Goal: Task Accomplishment & Management: Complete application form

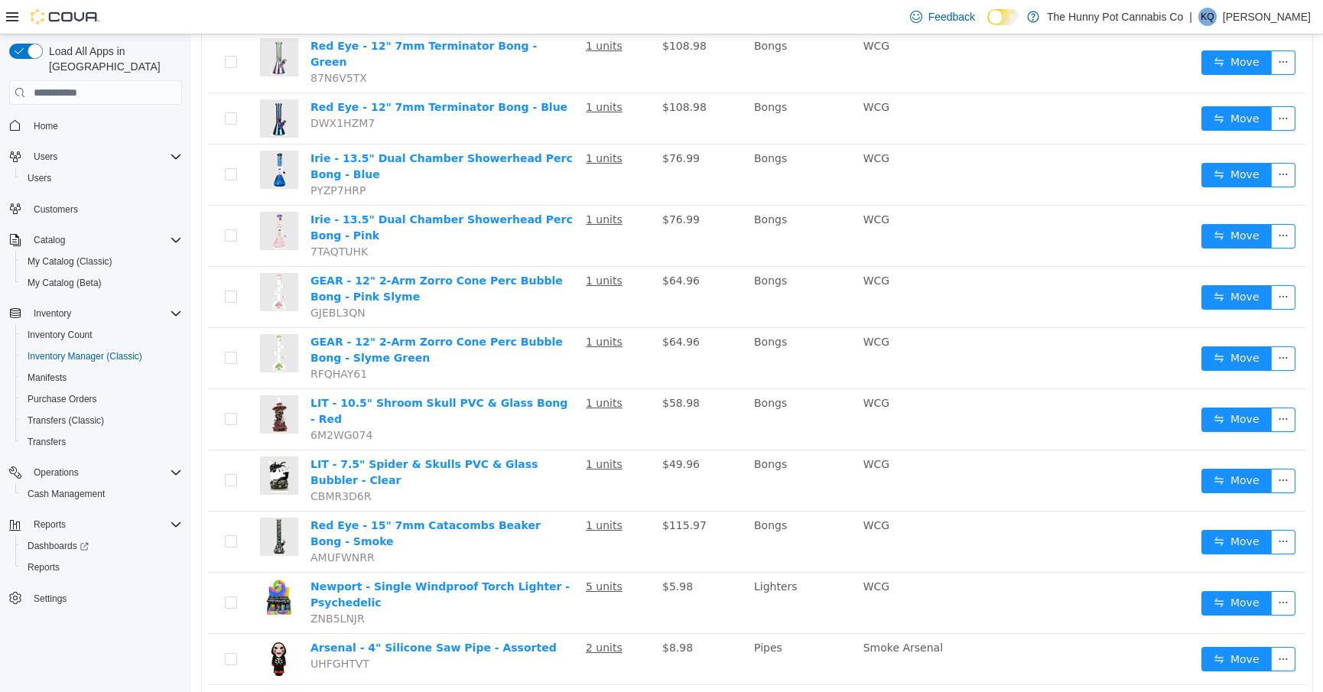
scroll to position [660, 0]
click at [36, 415] on span "Transfers (Classic)" at bounding box center [66, 421] width 76 height 12
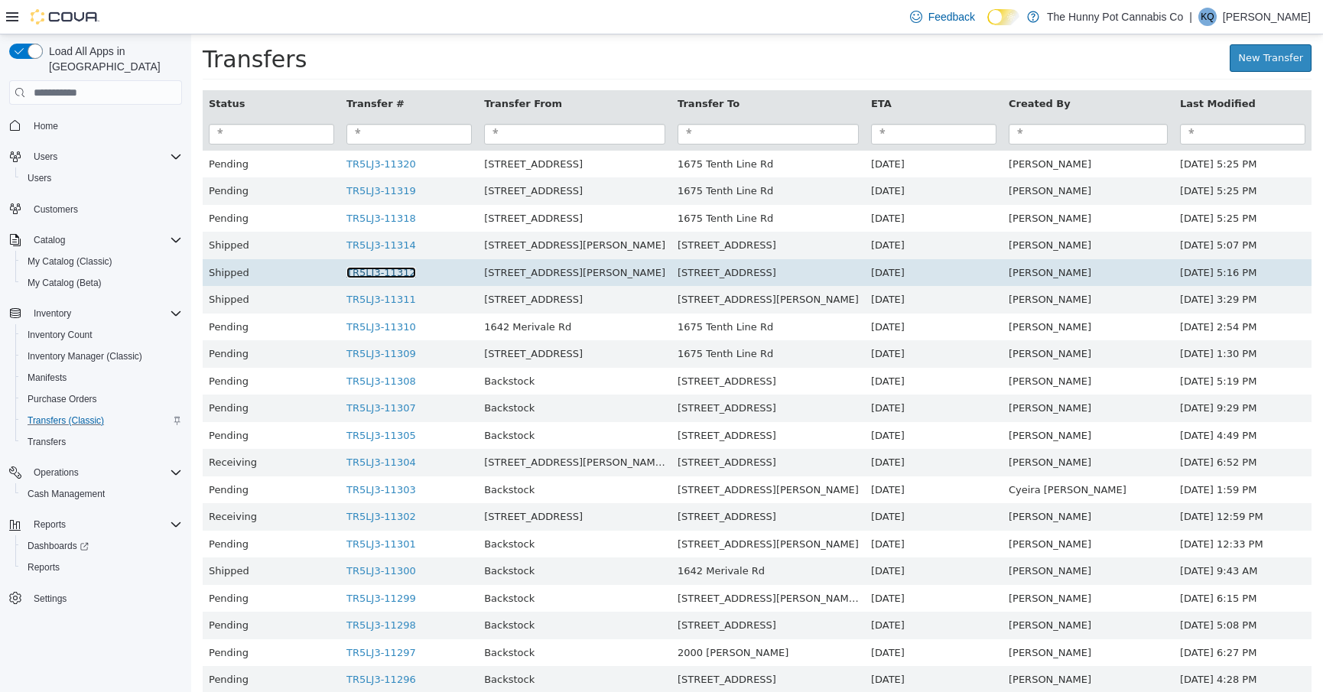
click at [415, 274] on link "TR5LJ3-11312" at bounding box center [381, 272] width 70 height 11
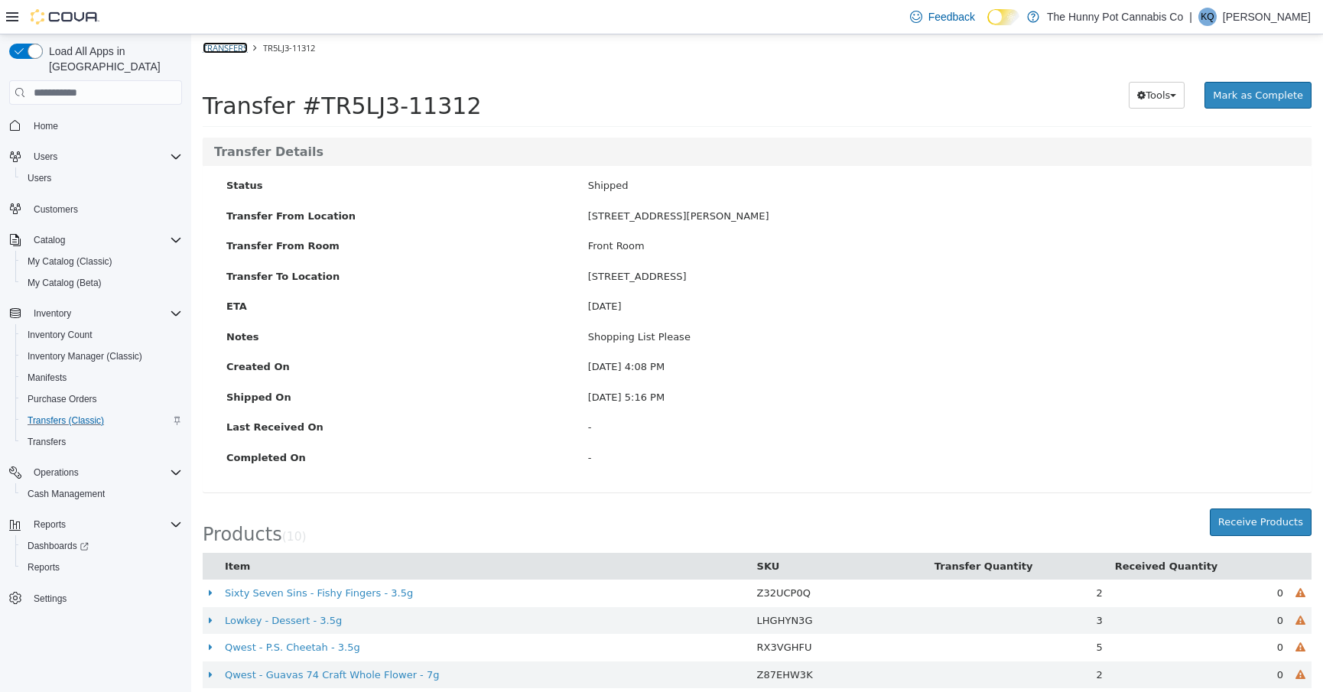
click at [217, 44] on link "Transfers" at bounding box center [225, 47] width 45 height 11
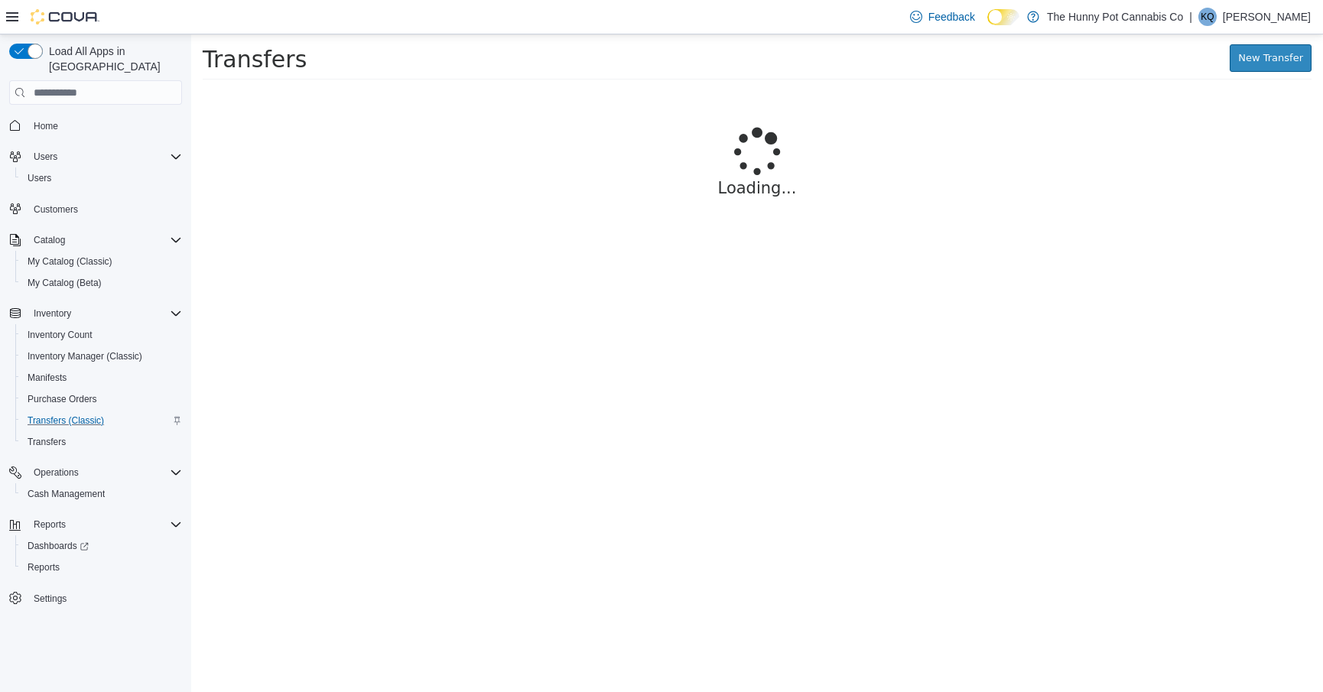
click at [1217, 57] on div "New Transfer" at bounding box center [1057, 58] width 509 height 28
click at [1254, 60] on link "New Transfer" at bounding box center [1271, 58] width 82 height 28
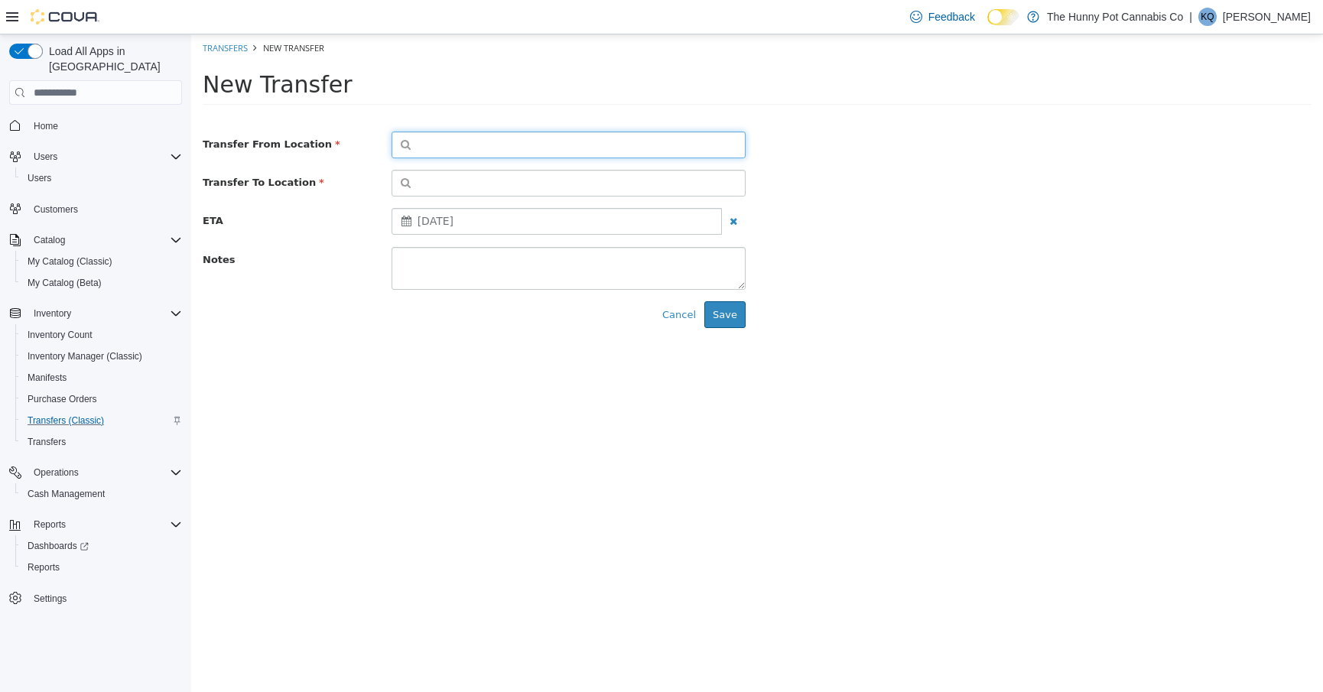
click at [586, 151] on button "button" at bounding box center [569, 145] width 354 height 27
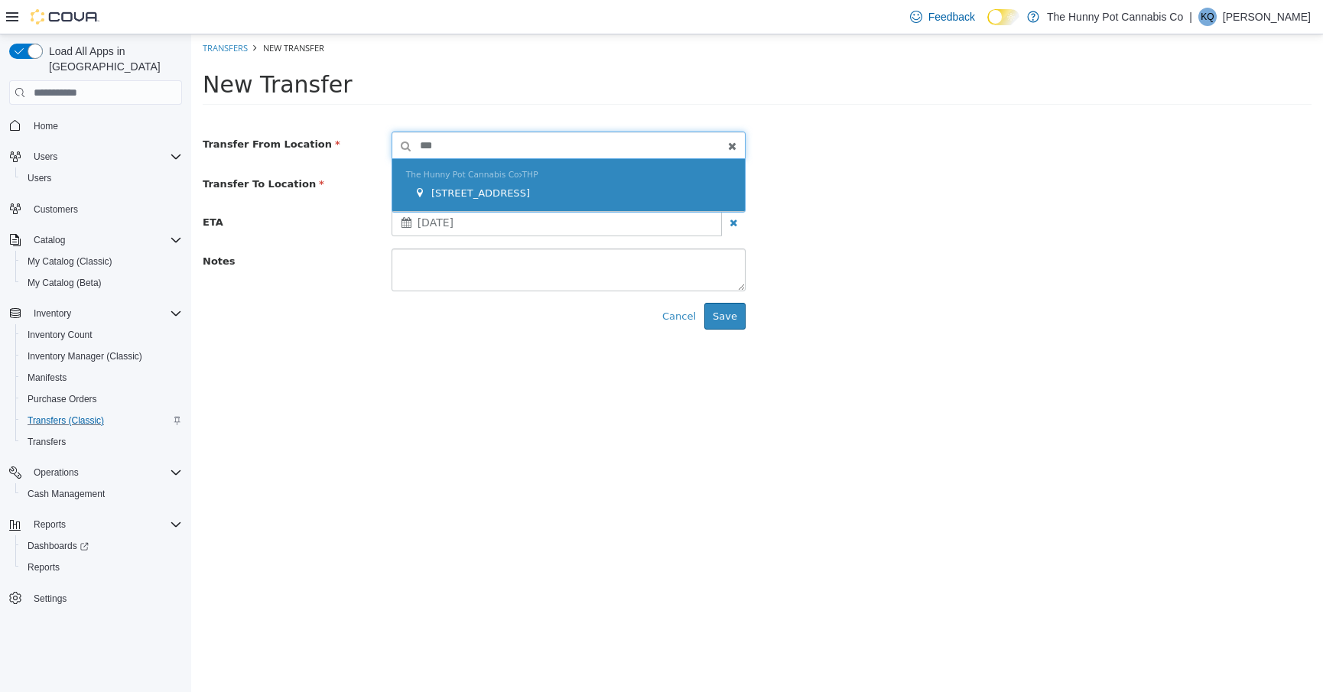
type input "***"
click at [569, 196] on div "[STREET_ADDRESS]" at bounding box center [572, 193] width 317 height 15
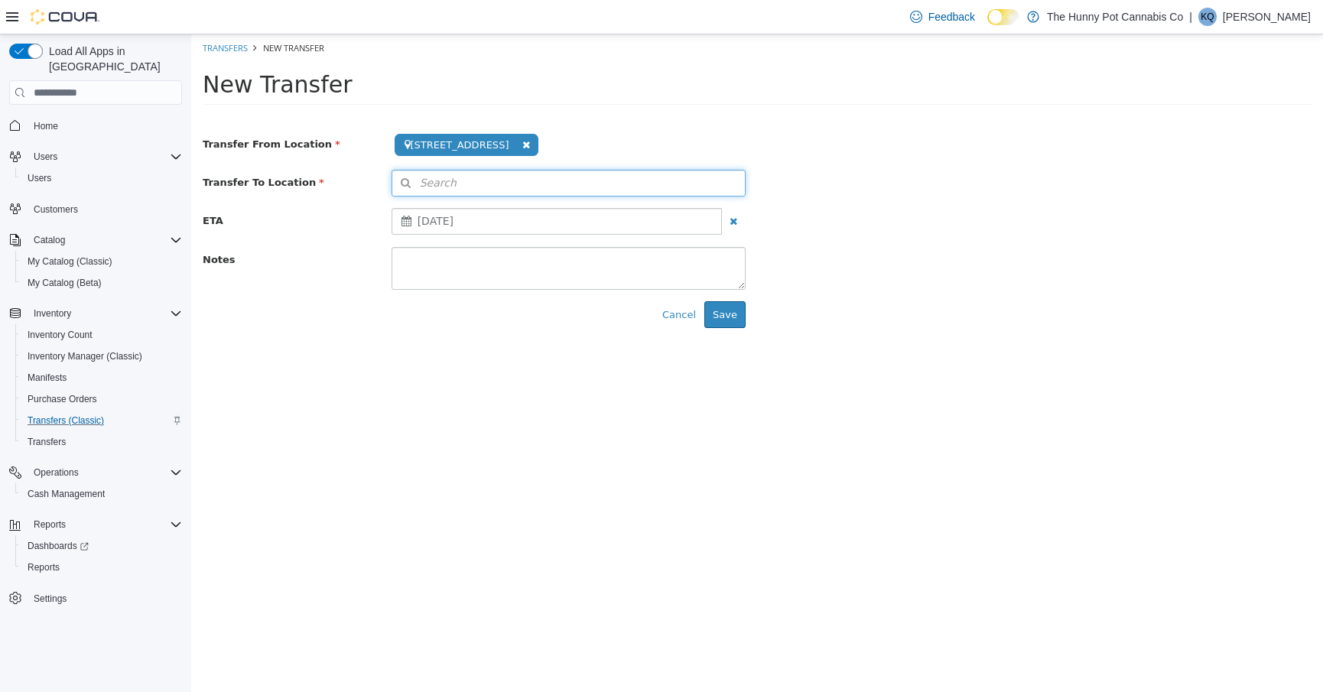
click at [569, 196] on button "Search" at bounding box center [569, 183] width 354 height 27
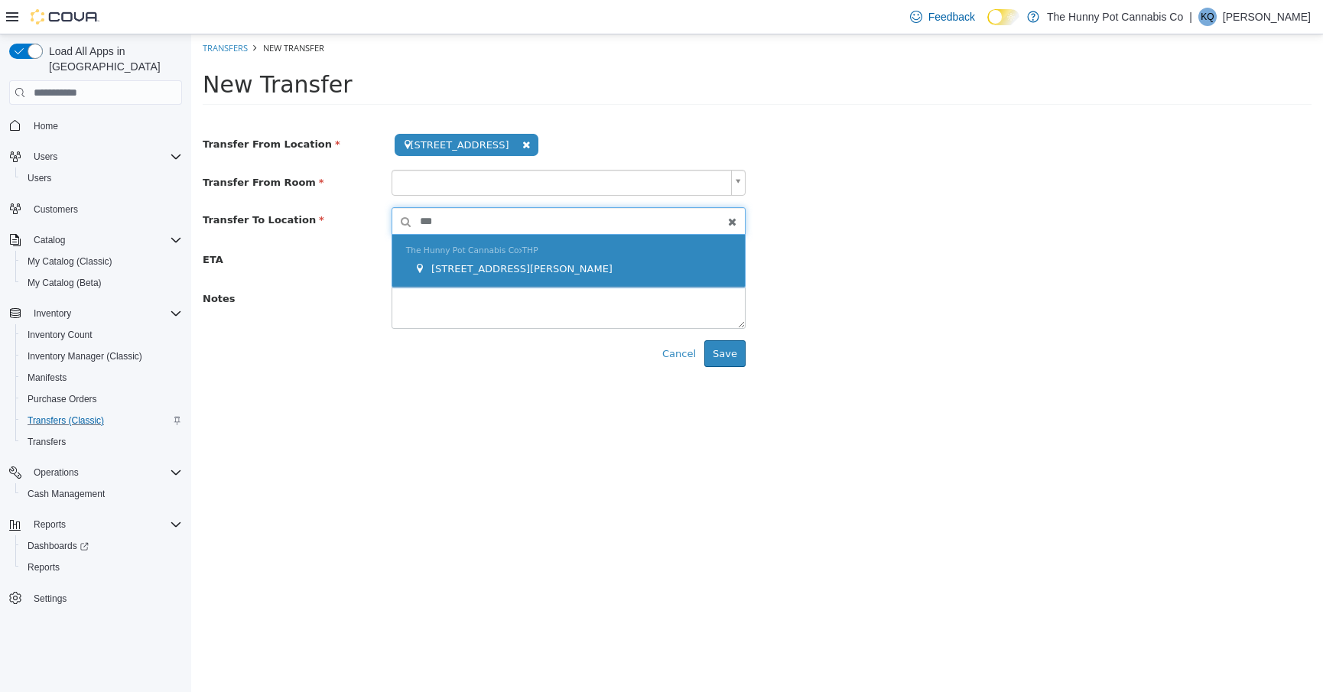
type input "***"
click at [545, 262] on div "[STREET_ADDRESS][PERSON_NAME]" at bounding box center [572, 269] width 317 height 15
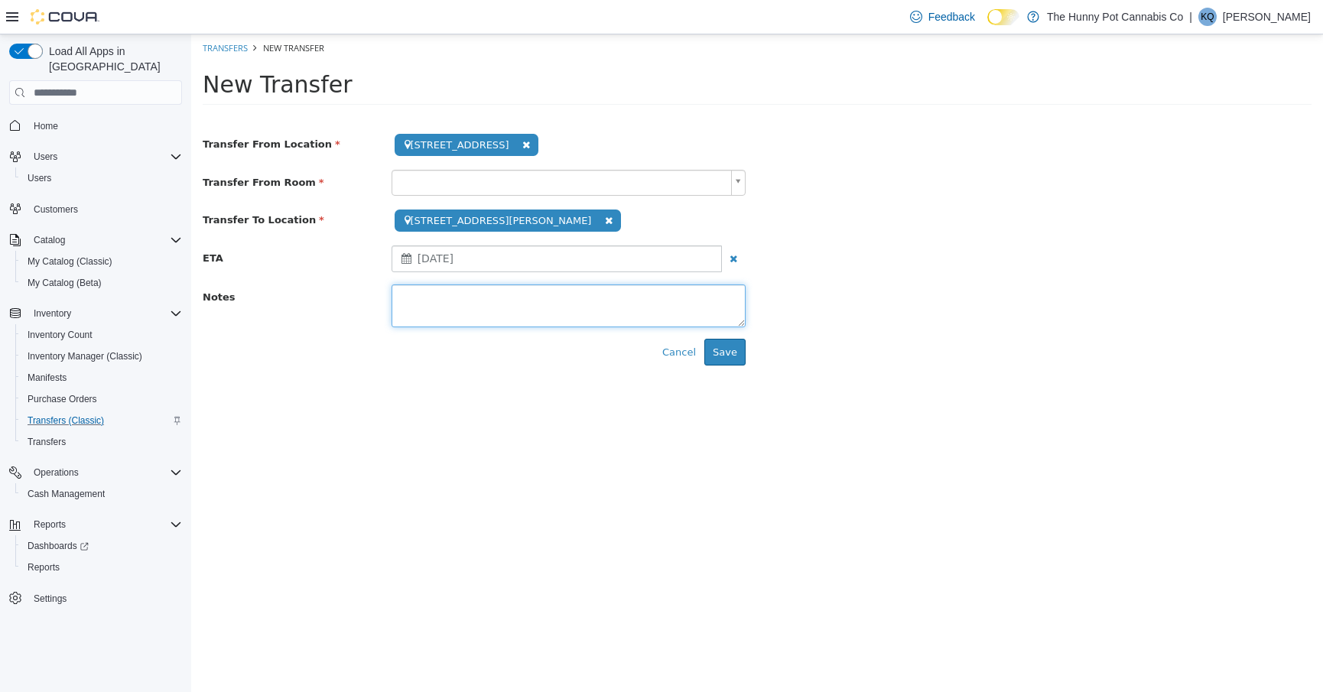
click at [530, 294] on textarea at bounding box center [569, 306] width 354 height 43
type textarea "**********"
click at [735, 346] on button "Save" at bounding box center [724, 353] width 41 height 28
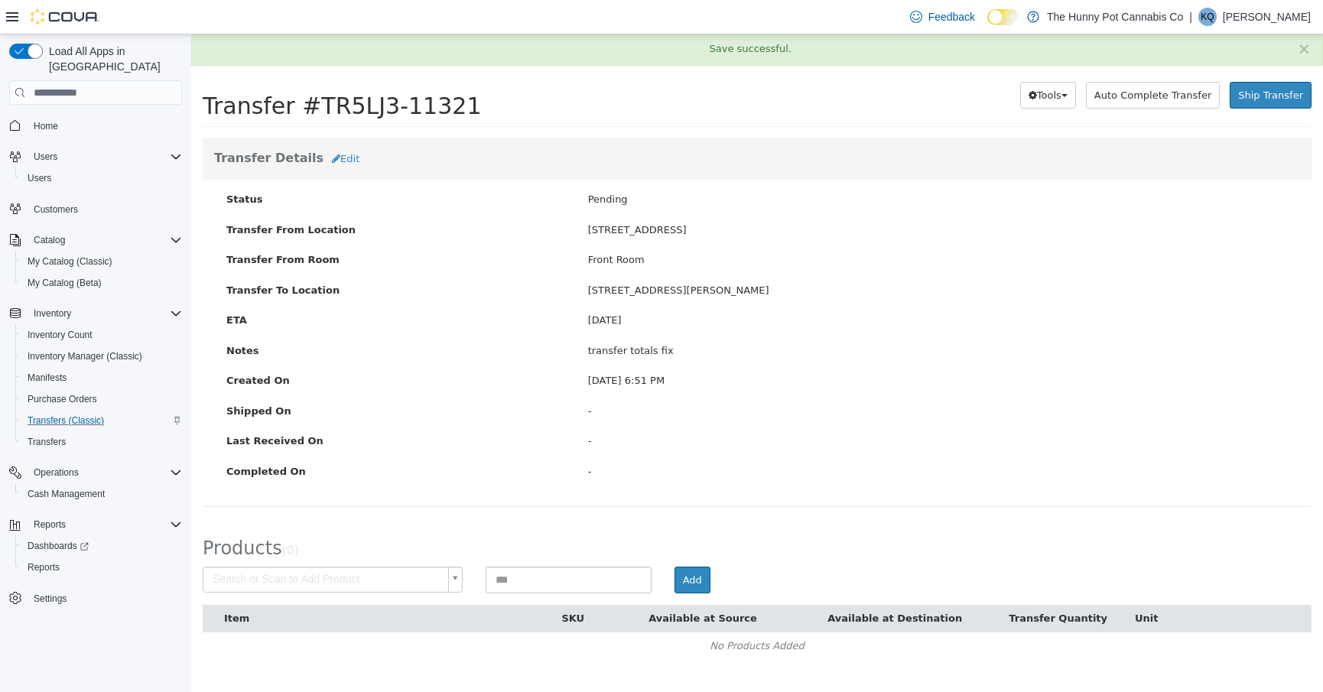
click at [346, 575] on body "× Save successful. Transfers TR5LJ3-11321 Transfer #TR5LJ3-11321 Preparing Down…" at bounding box center [757, 354] width 1132 height 641
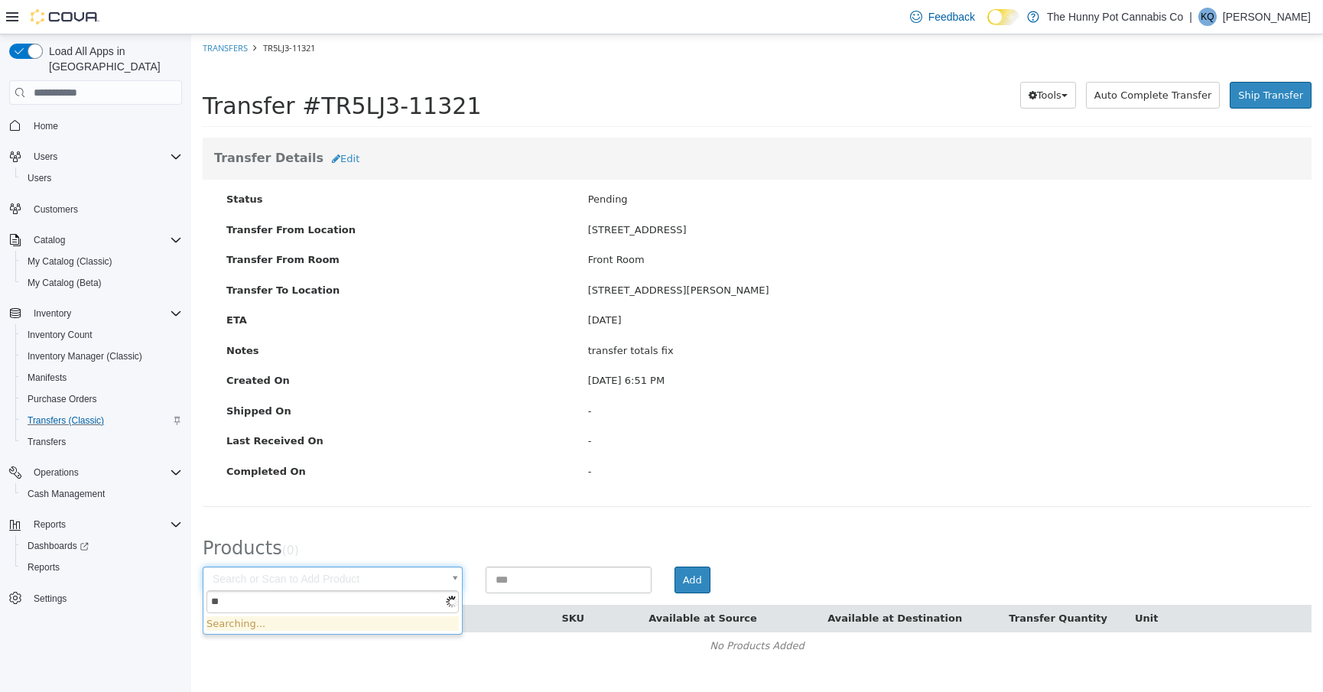
type input "*"
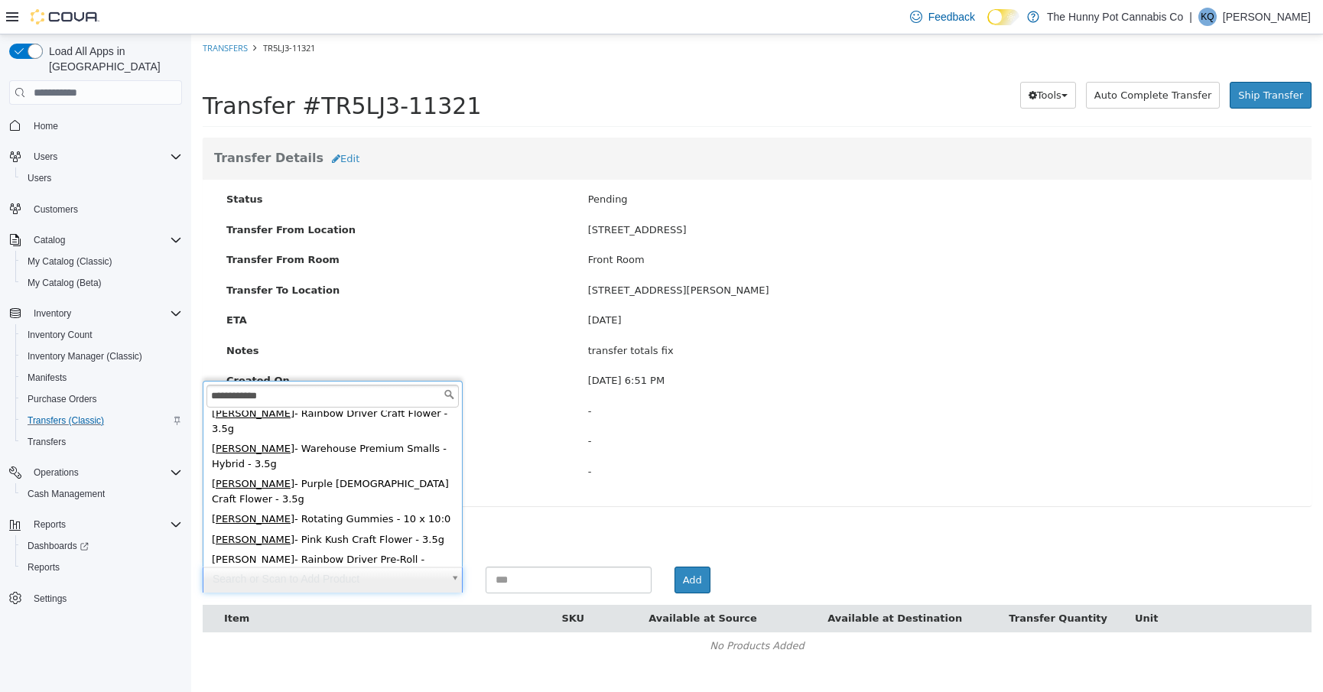
scroll to position [151, 0]
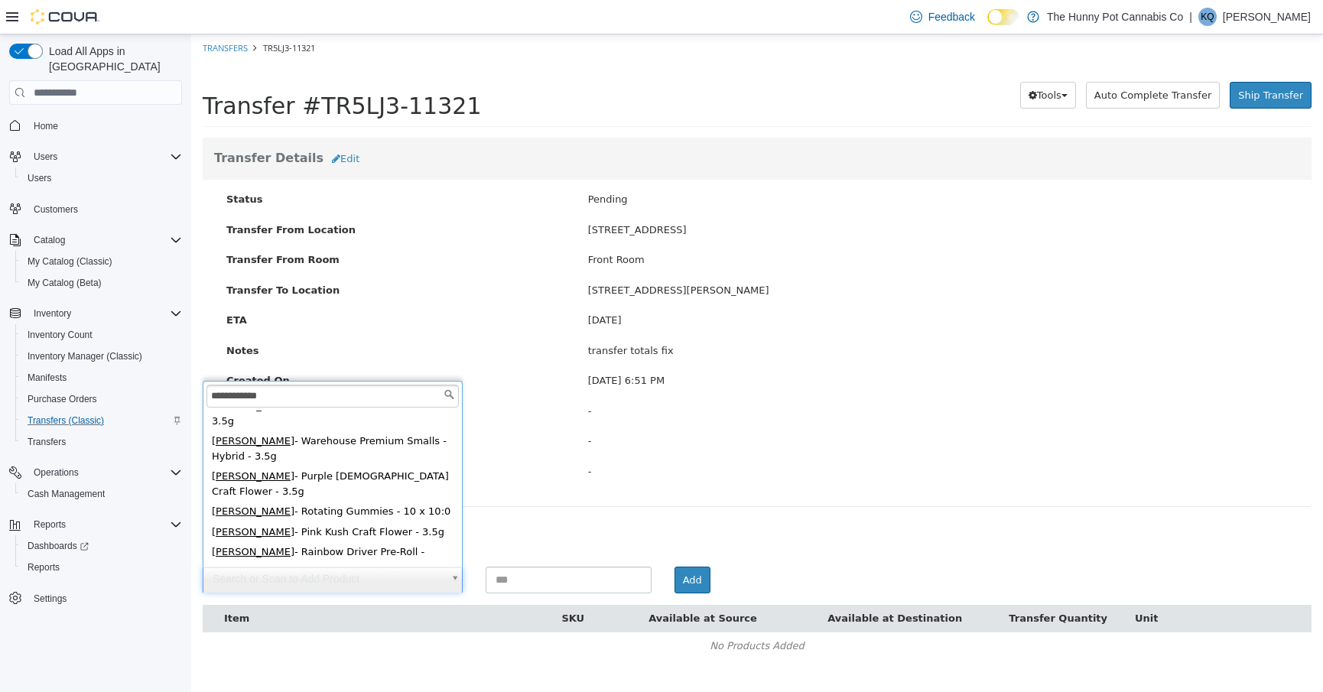
type input "**********"
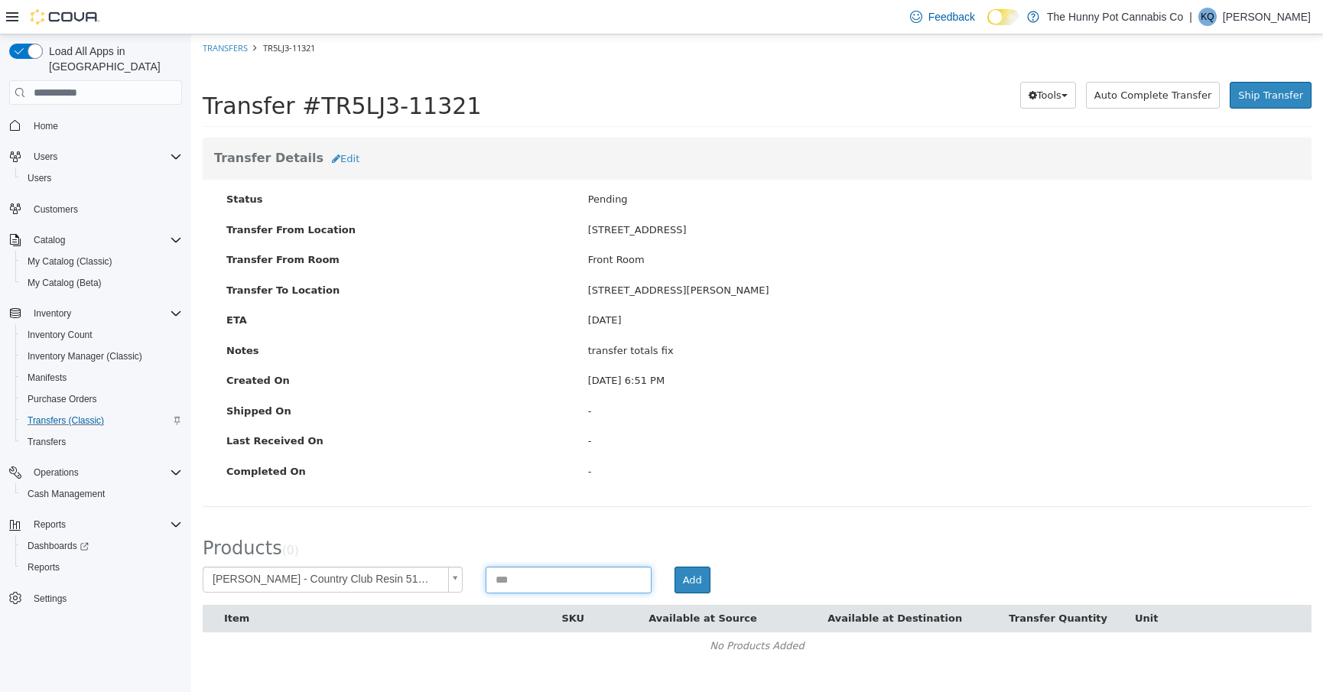
click at [522, 571] on input at bounding box center [569, 580] width 166 height 27
type input "*"
click at [711, 582] on div "Add" at bounding box center [946, 581] width 566 height 28
click at [688, 581] on button "Add" at bounding box center [693, 581] width 36 height 28
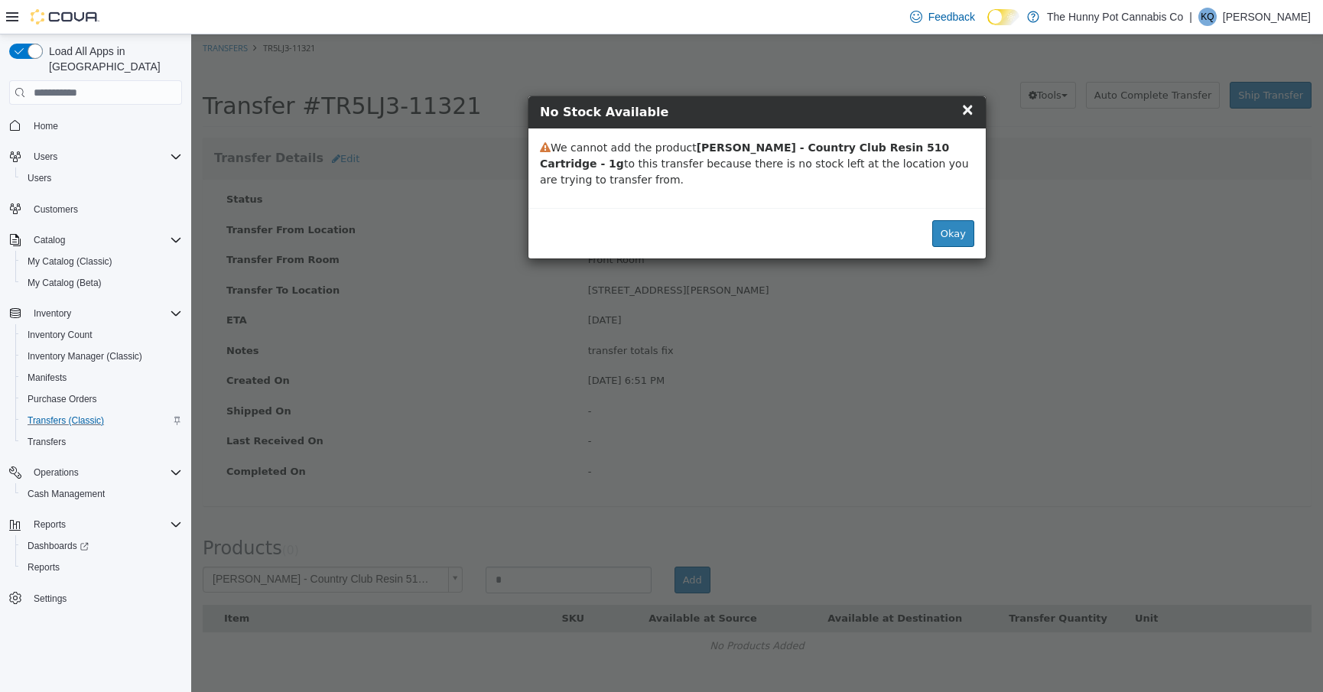
click at [974, 110] on span "×" at bounding box center [968, 109] width 14 height 18
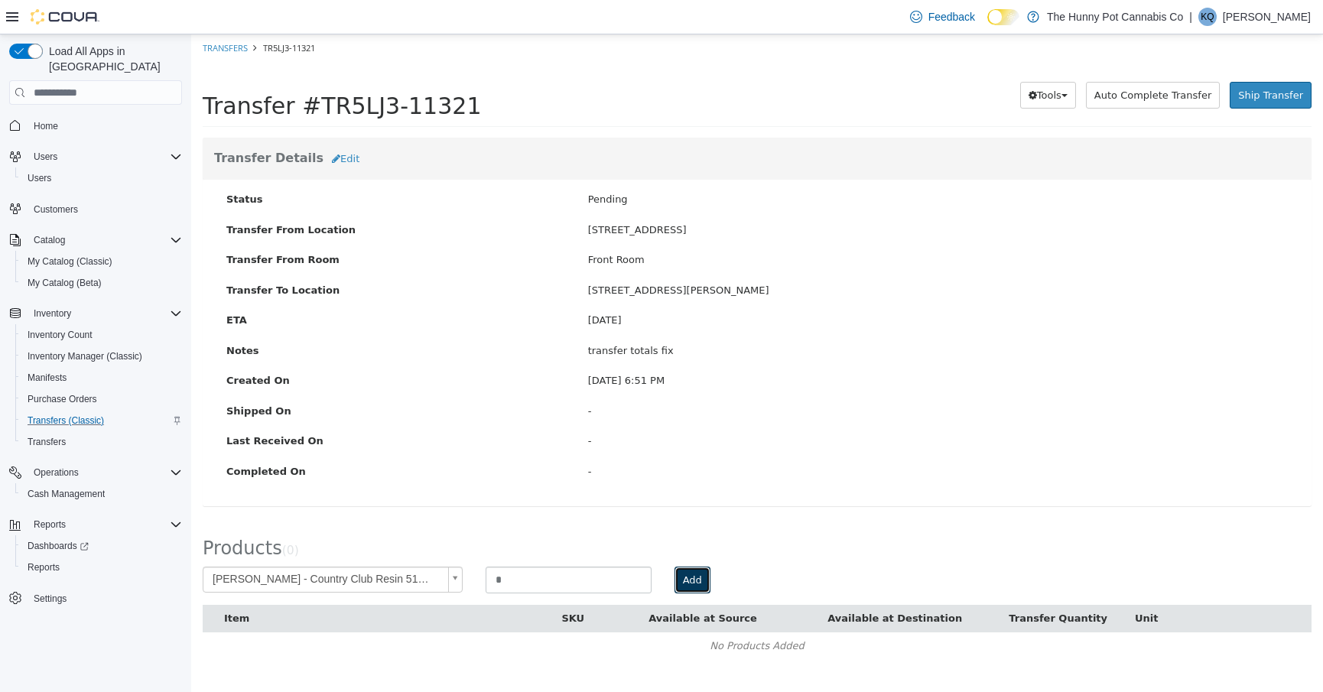
click at [685, 578] on button "Add" at bounding box center [693, 581] width 36 height 28
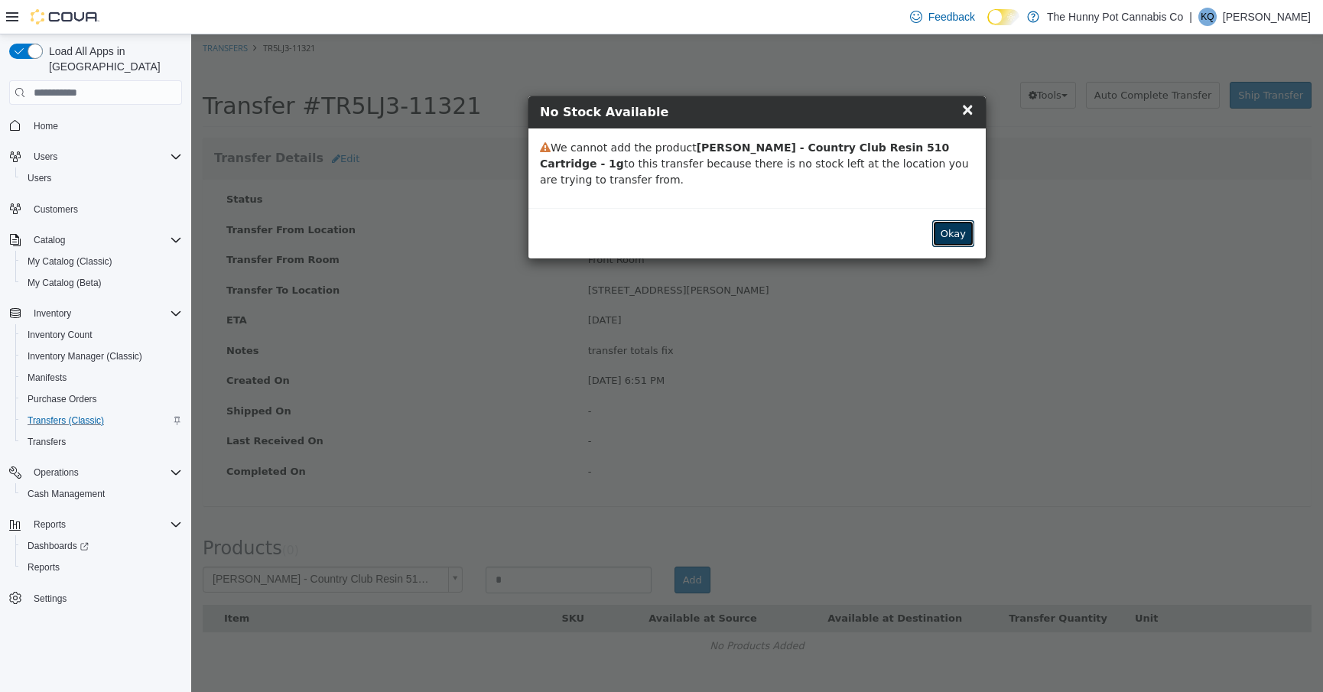
click at [935, 242] on button "Okay" at bounding box center [953, 234] width 42 height 28
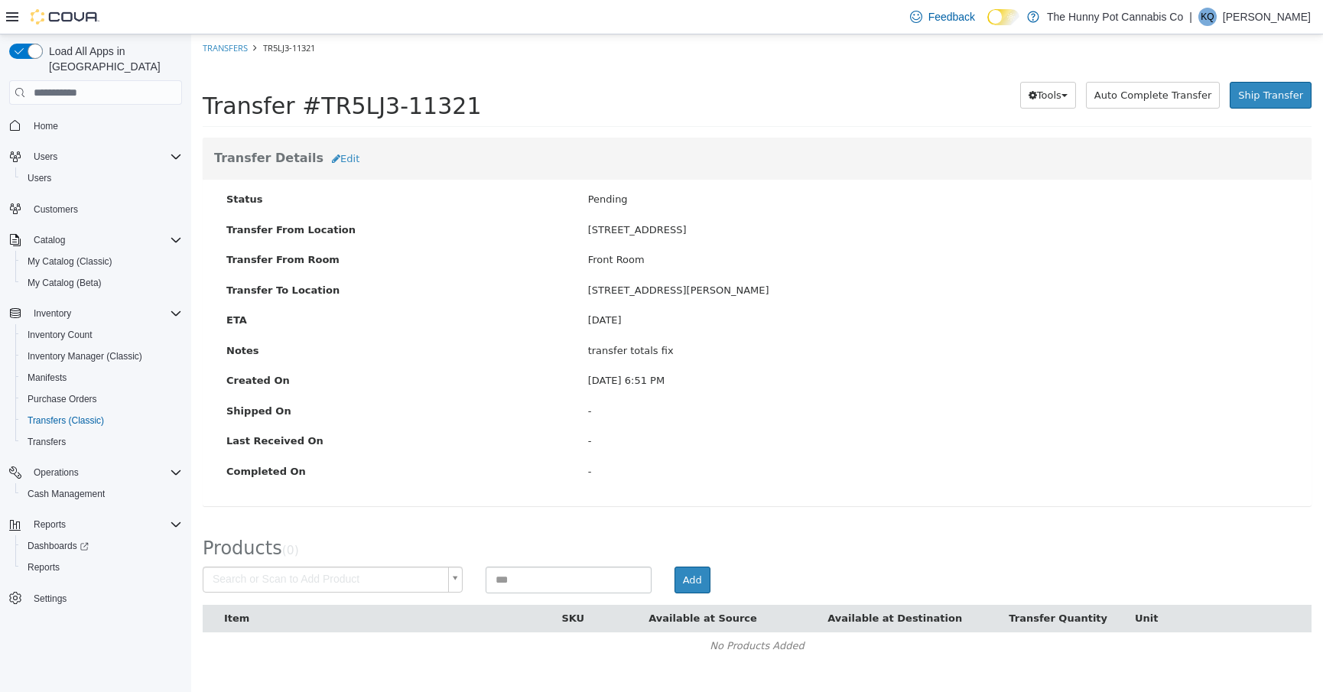
click at [402, 571] on body "× Transfers TR5LJ3-11321 Transfer #TR5LJ3-11321 Preparing Download... Tools PDF…" at bounding box center [757, 354] width 1132 height 641
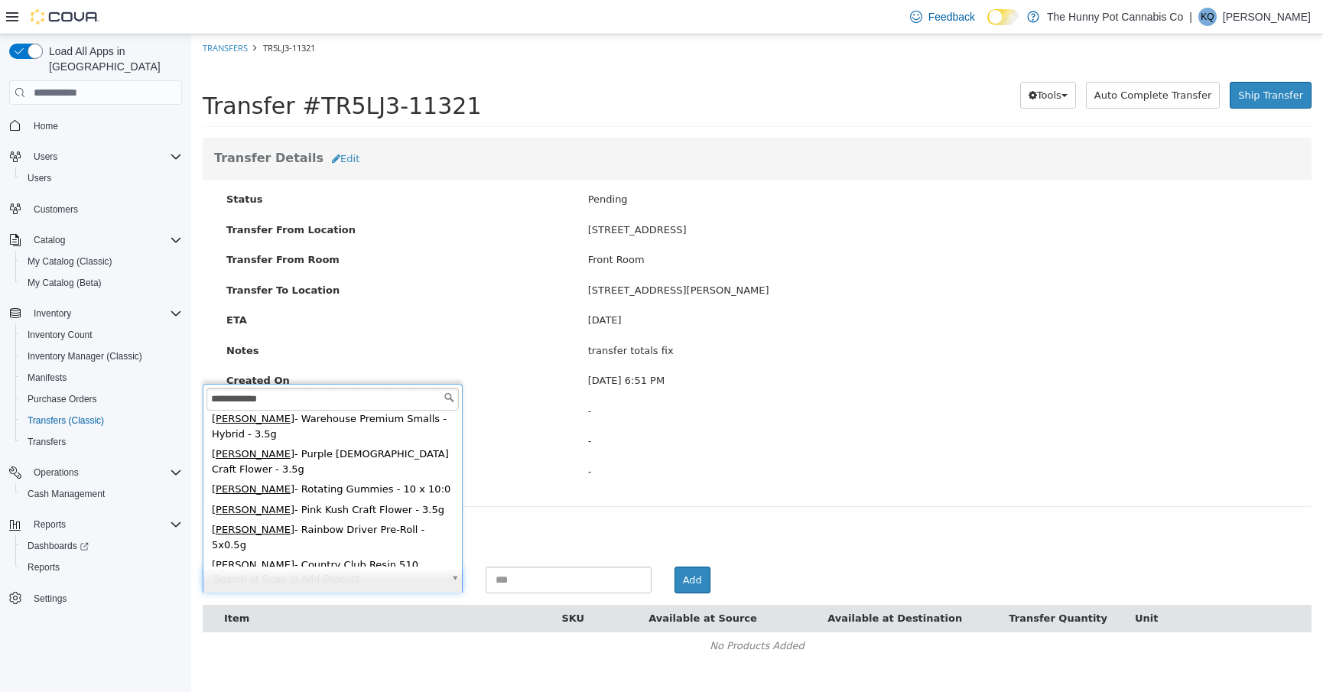
scroll to position [182, 0]
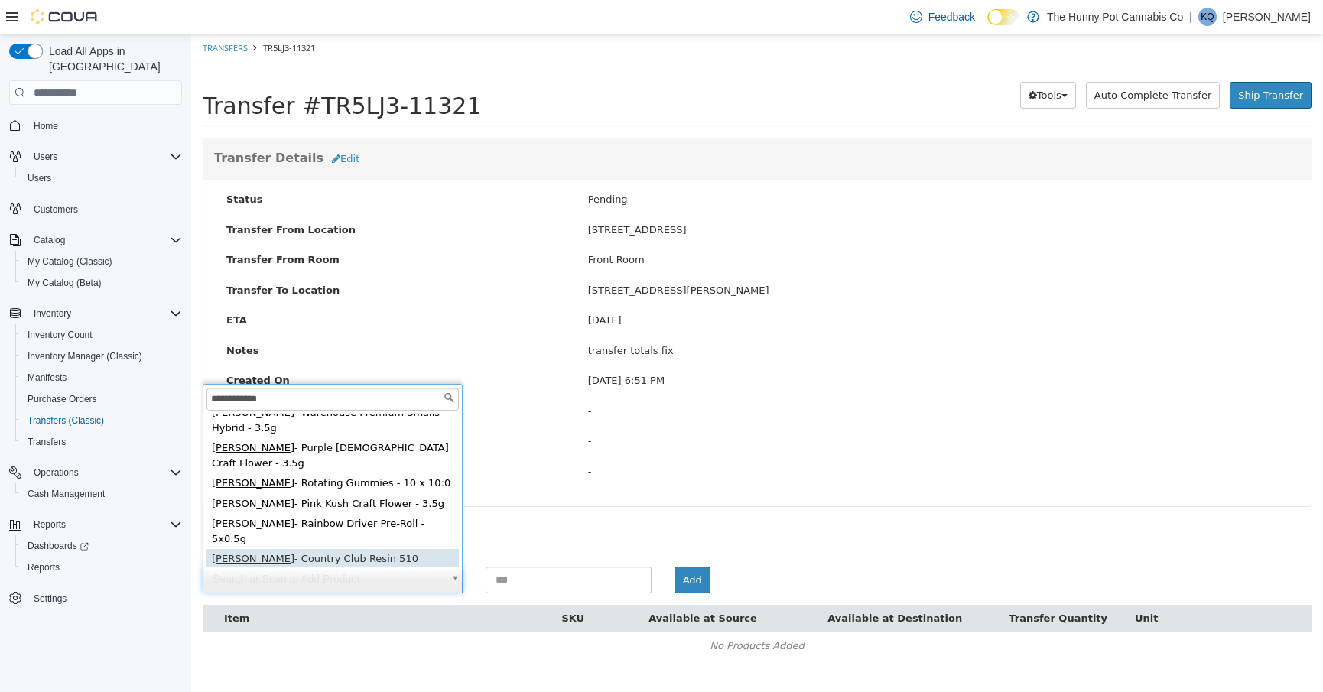
type input "**********"
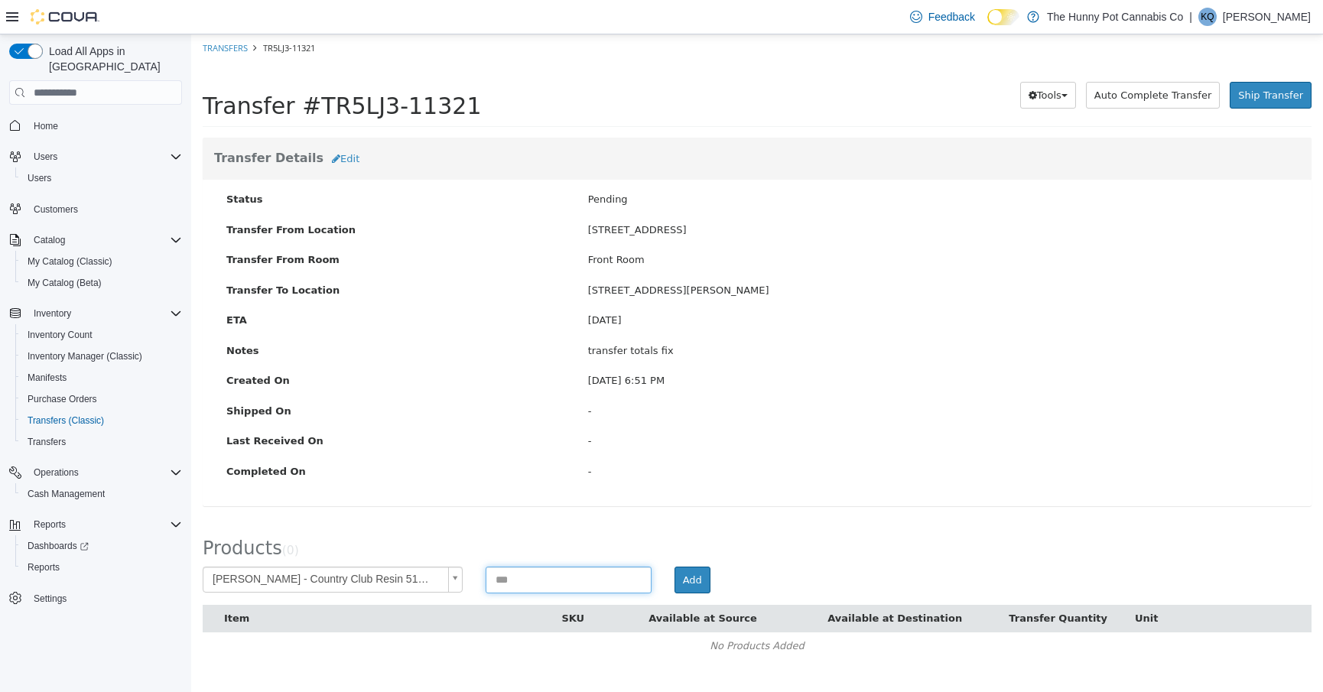
click at [534, 578] on input at bounding box center [569, 580] width 166 height 27
type input "*"
click at [681, 587] on button "Add" at bounding box center [693, 581] width 36 height 28
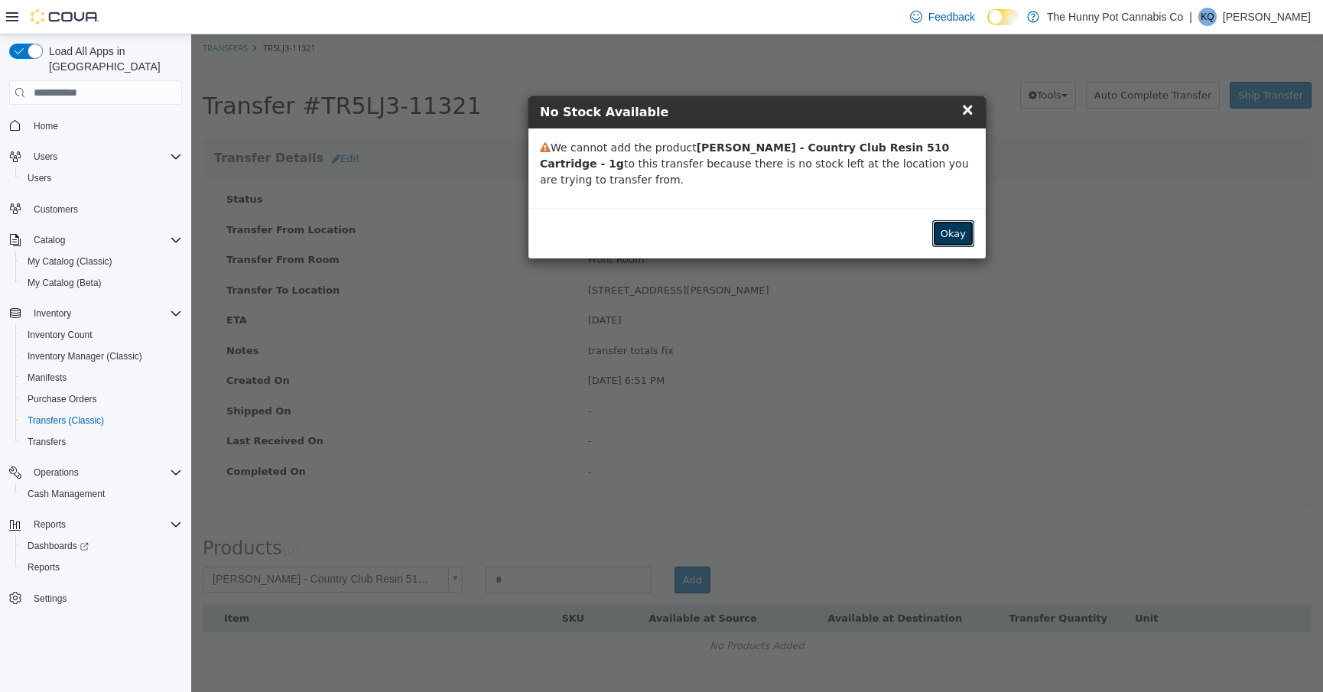
click at [961, 236] on button "Okay" at bounding box center [953, 234] width 42 height 28
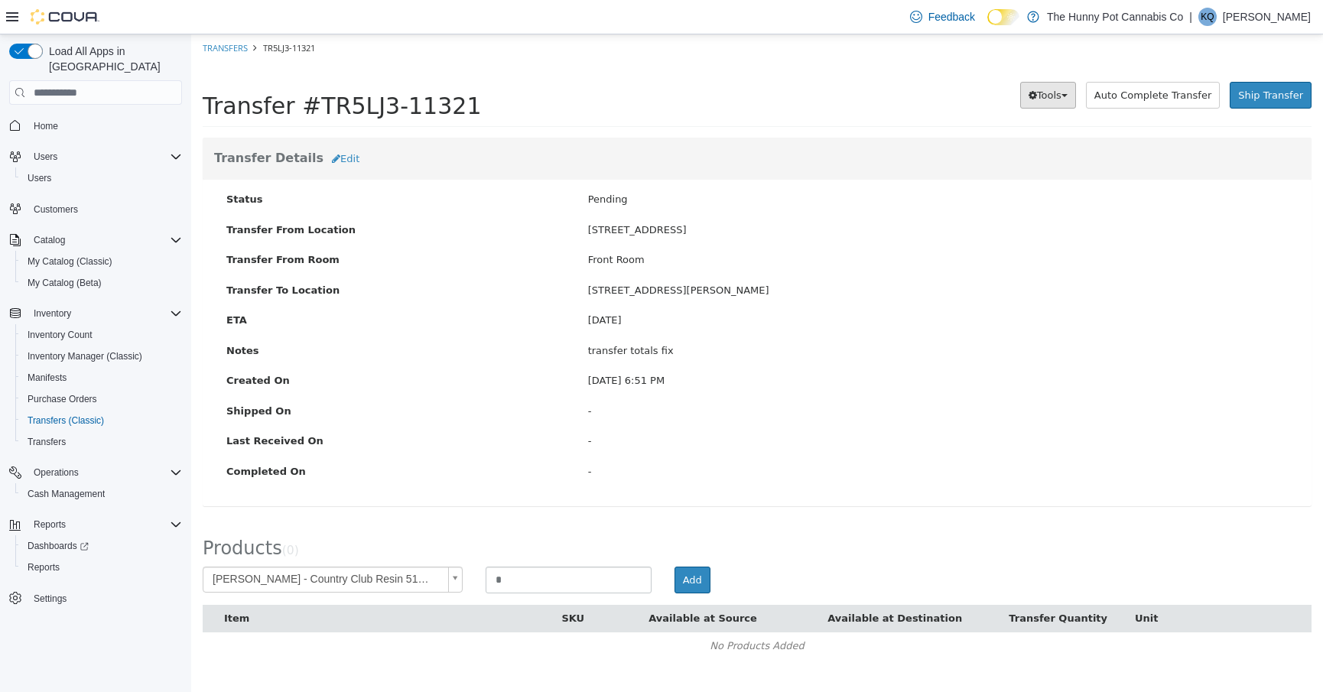
click at [1071, 100] on button "Tools" at bounding box center [1048, 96] width 56 height 28
click at [1039, 146] on link "Delete" at bounding box center [1015, 145] width 121 height 21
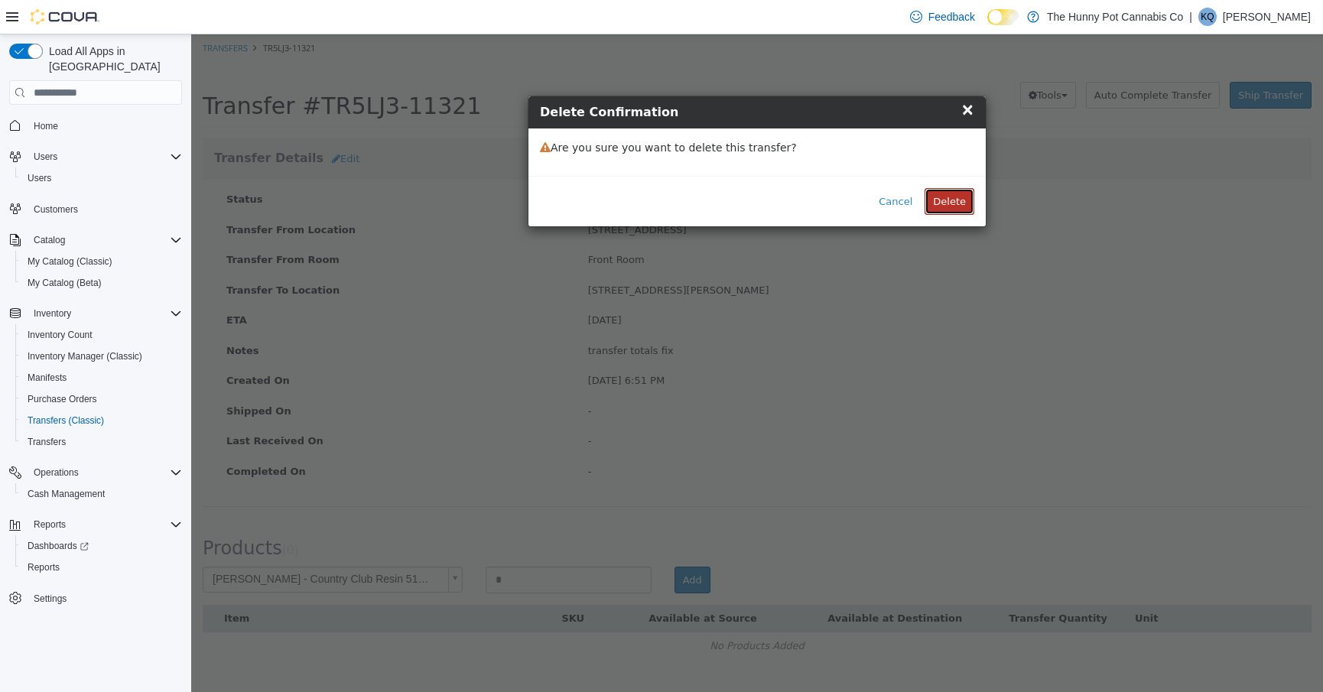
click at [949, 200] on button "Delete" at bounding box center [950, 202] width 50 height 28
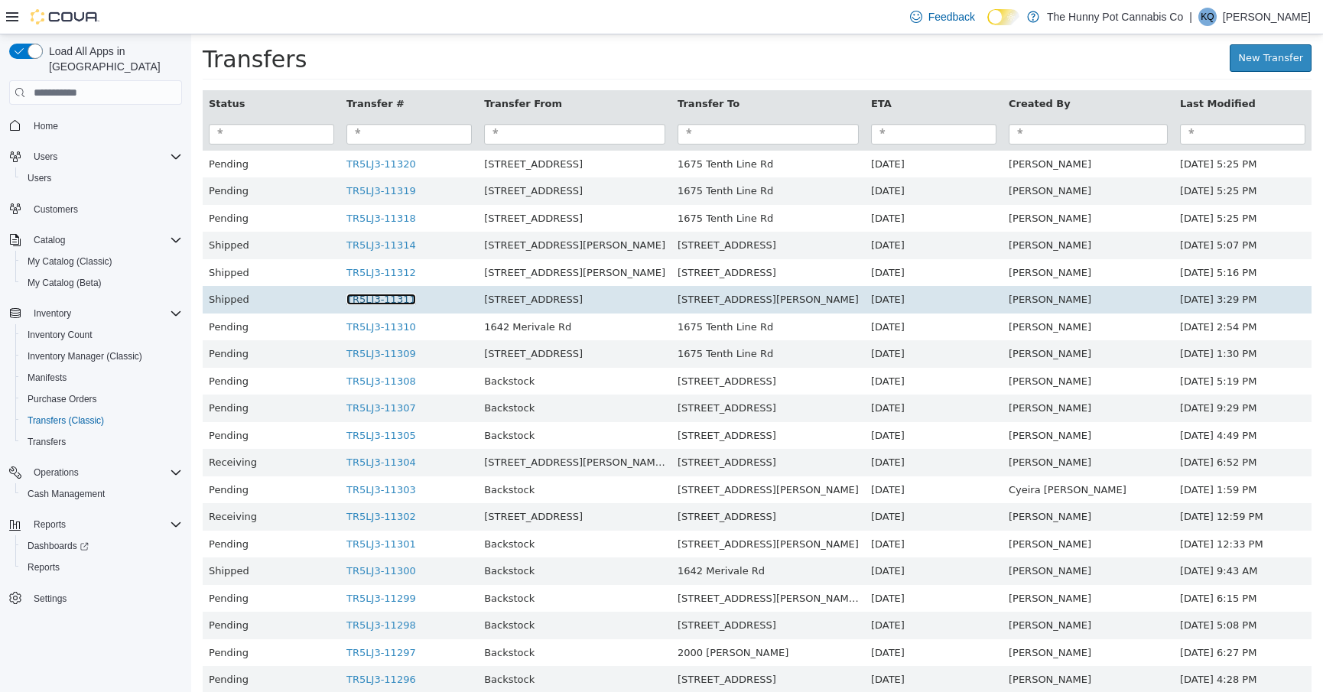
click at [416, 301] on link "TR5LJ3-11311" at bounding box center [381, 299] width 70 height 11
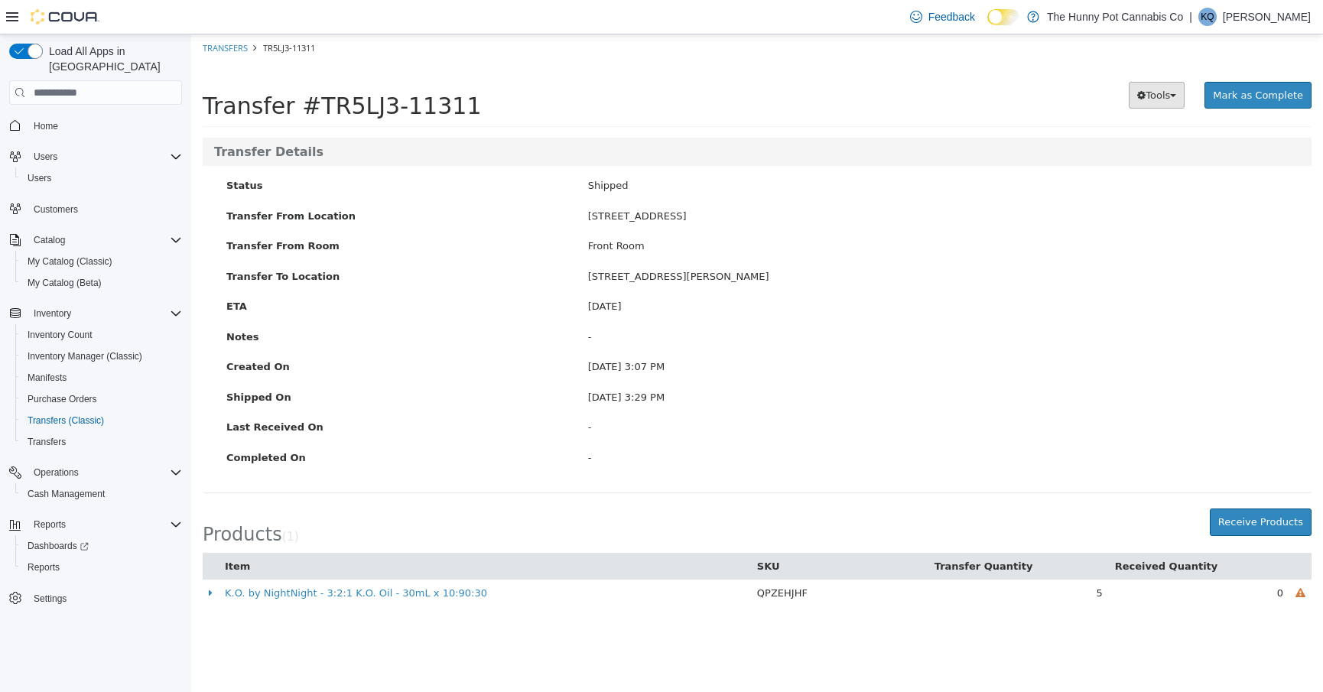
click at [1160, 86] on button "Tools" at bounding box center [1157, 96] width 56 height 28
click at [1140, 125] on span "PDF Download" at bounding box center [1116, 125] width 77 height 12
